Goal: Information Seeking & Learning: Learn about a topic

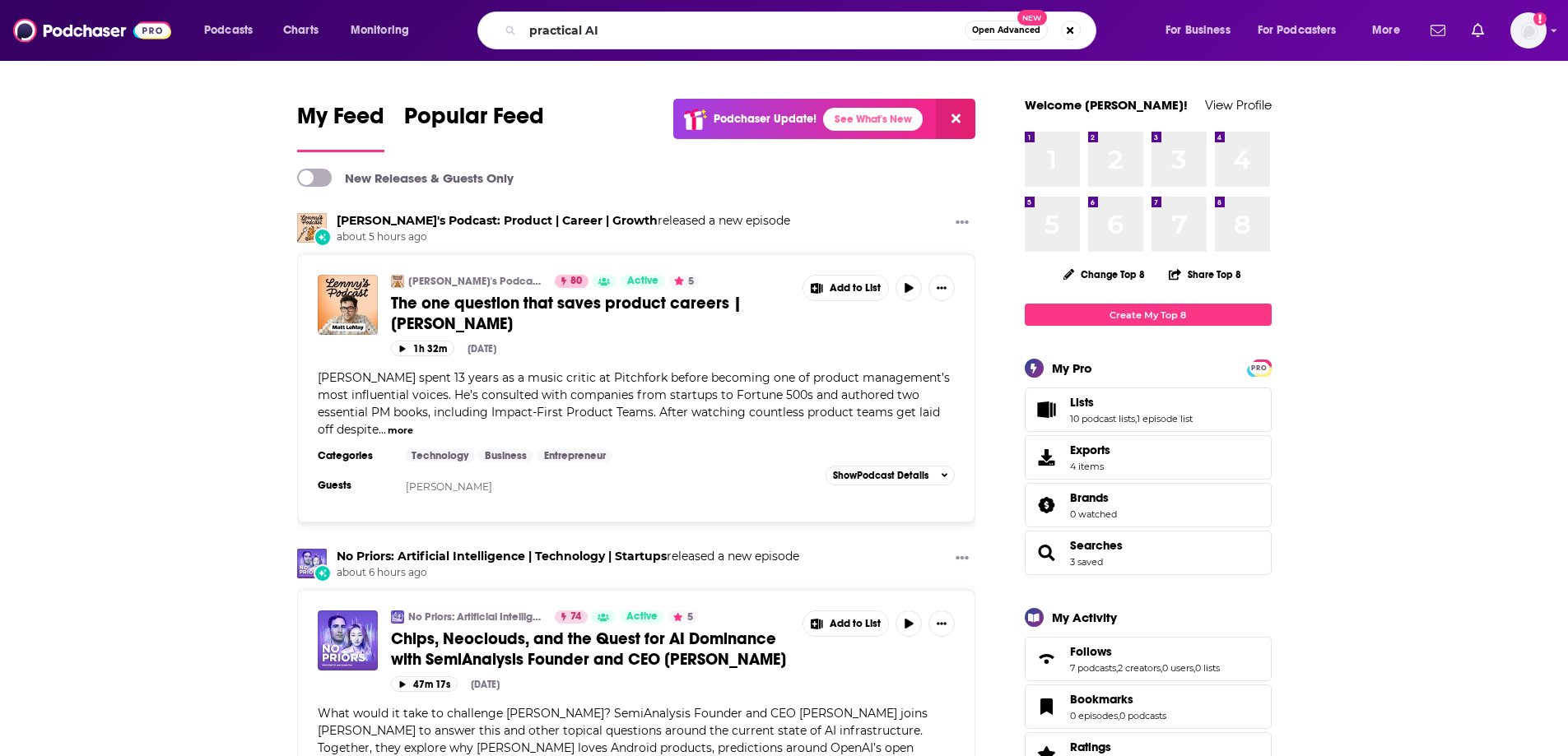
type input "practical AI"
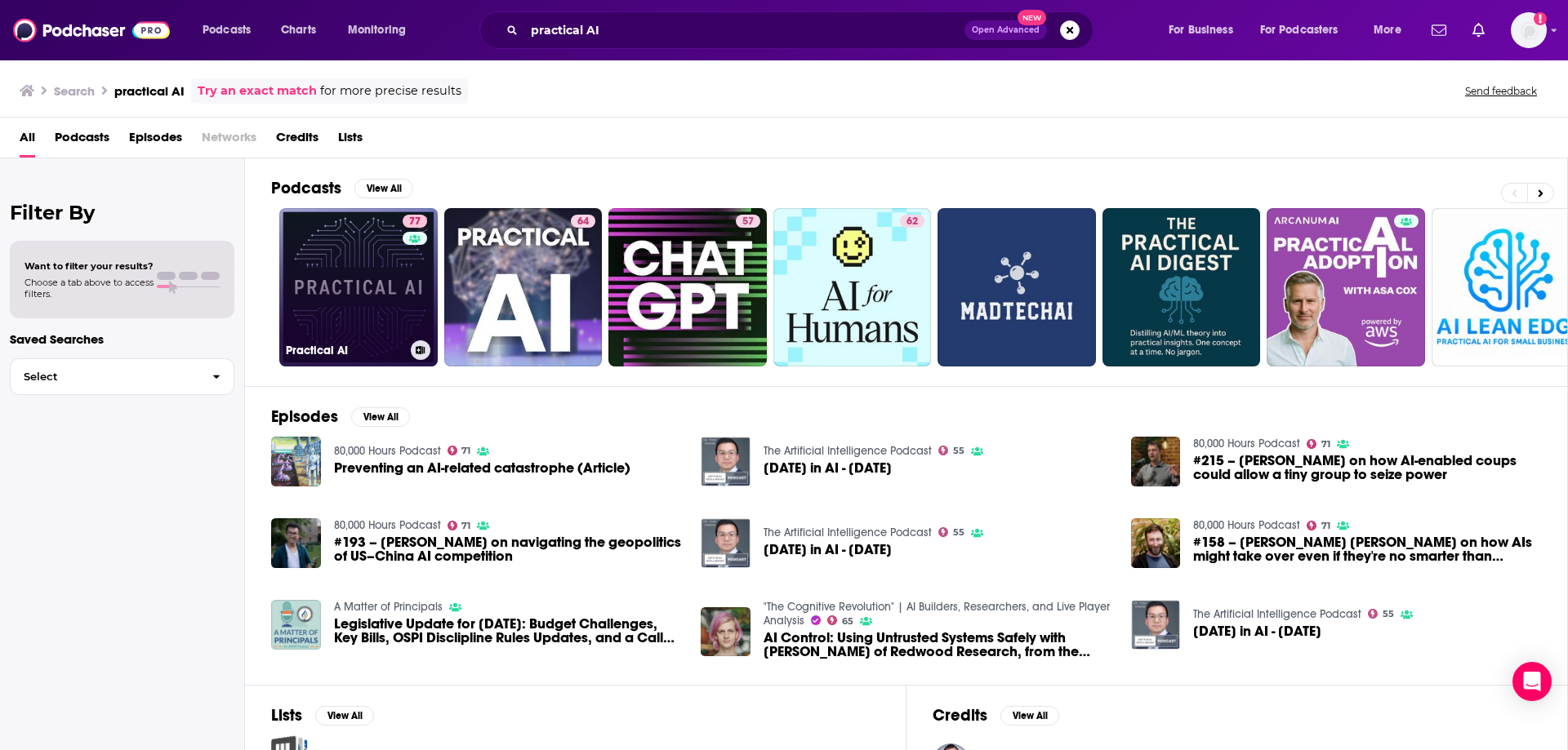
click at [345, 311] on link "77 Practical AI" at bounding box center [358, 287] width 158 height 158
